Goal: Task Accomplishment & Management: Use online tool/utility

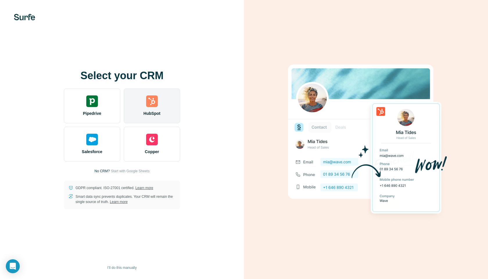
click at [162, 103] on div "HubSpot" at bounding box center [152, 106] width 56 height 35
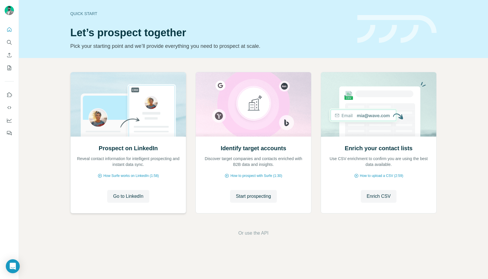
click at [168, 168] on div "Prospect on LinkedIn Reveal contact information for intelligent prospecting and…" at bounding box center [128, 174] width 115 height 77
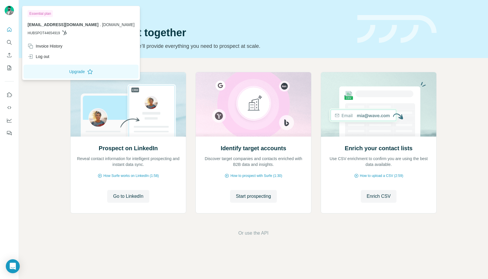
click at [11, 9] on img at bounding box center [9, 10] width 9 height 9
click at [160, 12] on div "Quick start" at bounding box center [210, 14] width 280 height 6
